Goal: Find specific page/section: Find specific page/section

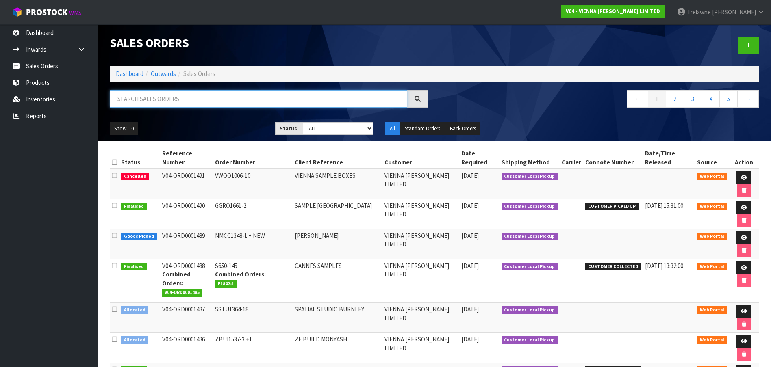
click at [133, 94] on input "text" at bounding box center [258, 98] width 297 height 17
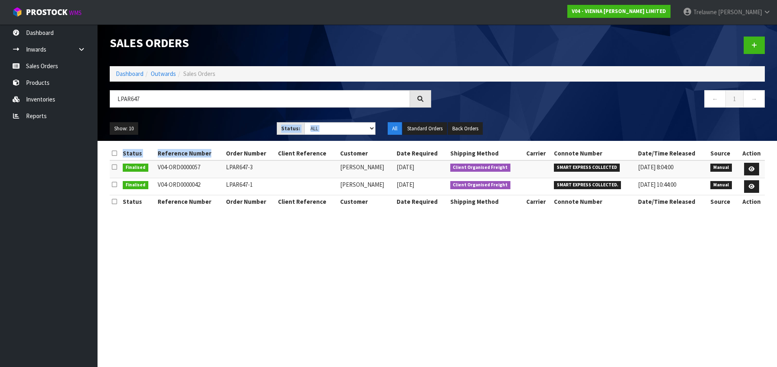
drag, startPoint x: 189, startPoint y: 121, endPoint x: 215, endPoint y: 149, distance: 38.5
click at [215, 149] on div "Sales Orders Dashboard Outwards Sales Orders LPAR647 ← 1 → Show: 10 5 10 25 50 …" at bounding box center [388, 111] width 777 height 223
click at [148, 104] on input "LPAR647" at bounding box center [260, 98] width 300 height 17
click at [105, 91] on div "LPAR647" at bounding box center [271, 102] width 334 height 24
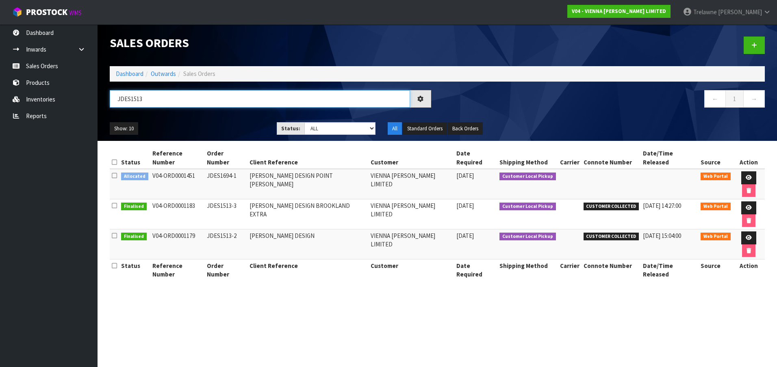
type input "JDES1513"
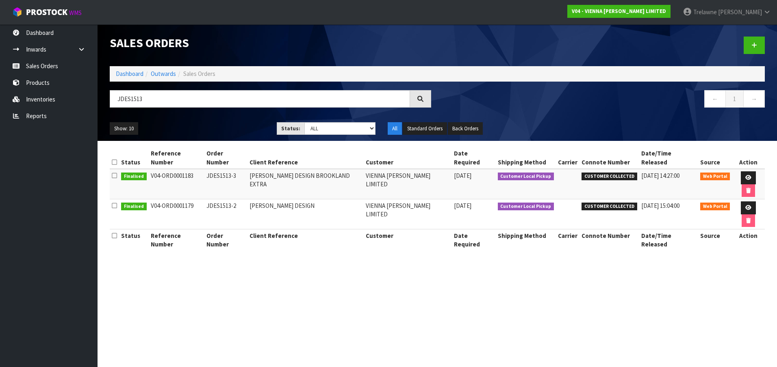
drag, startPoint x: 224, startPoint y: 83, endPoint x: -2, endPoint y: -42, distance: 257.8
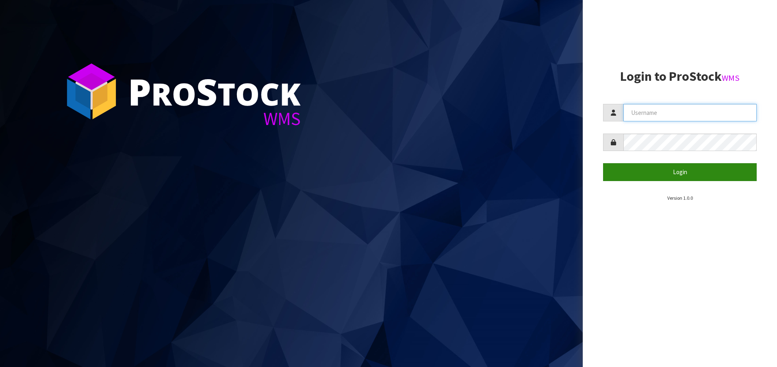
type input "[EMAIL_ADDRESS][DOMAIN_NAME]"
click at [680, 176] on button "Login" at bounding box center [680, 171] width 154 height 17
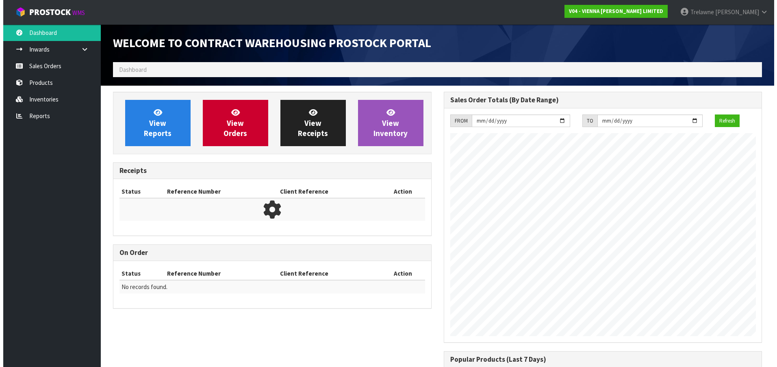
scroll to position [494, 330]
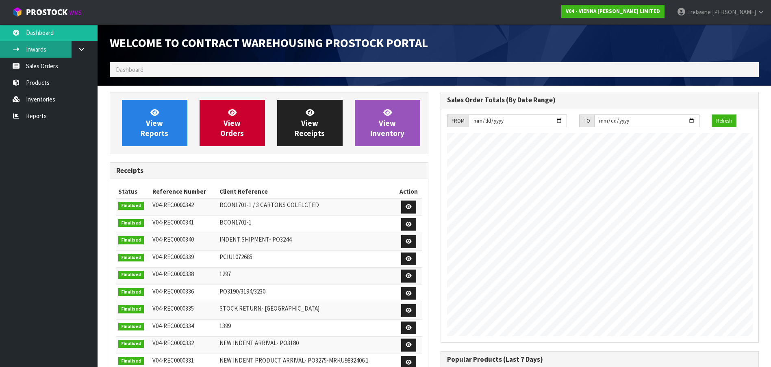
click at [40, 50] on link "Inwards" at bounding box center [49, 49] width 98 height 17
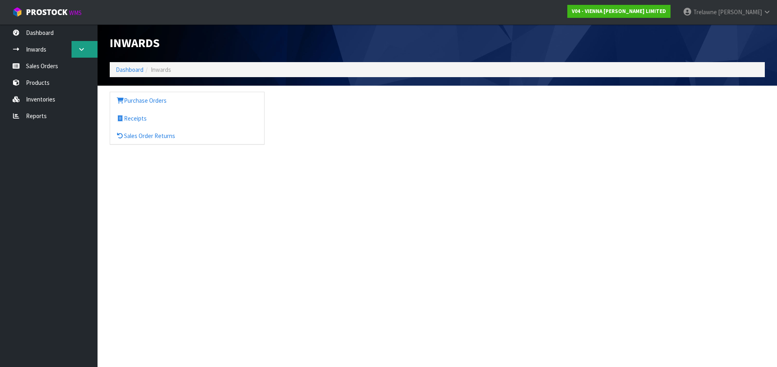
click at [85, 50] on icon at bounding box center [82, 49] width 8 height 6
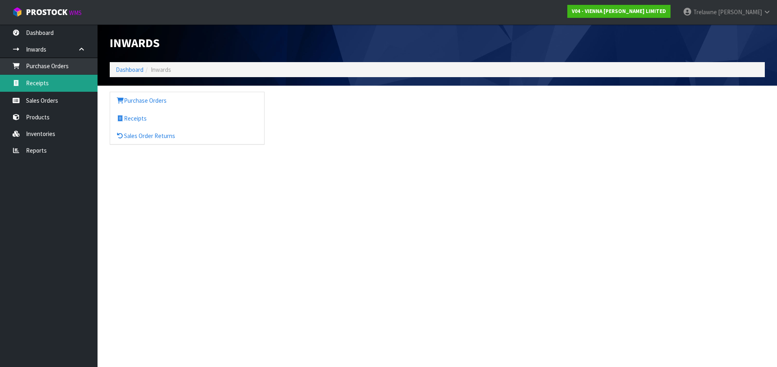
click at [41, 78] on link "Receipts" at bounding box center [49, 83] width 98 height 17
